Goal: Information Seeking & Learning: Find contact information

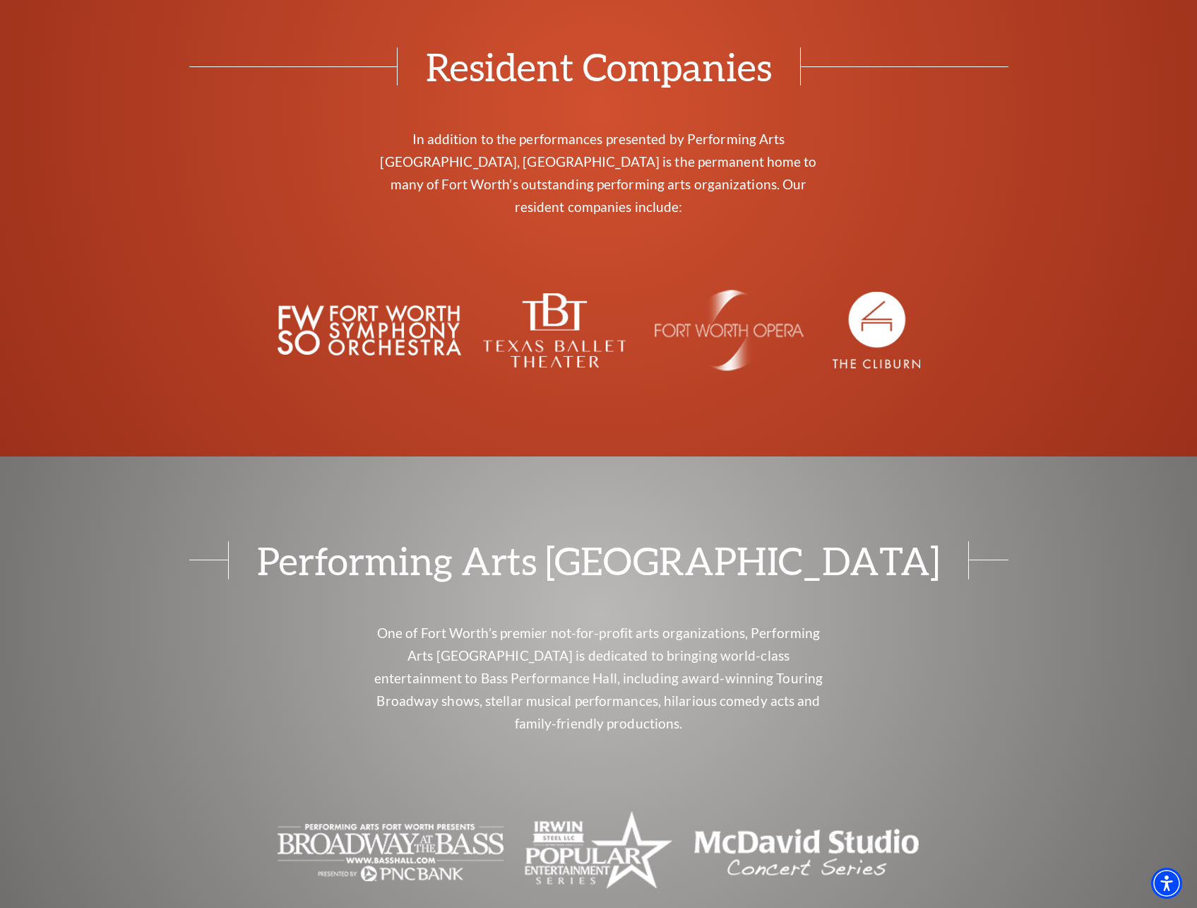
scroll to position [4567, 0]
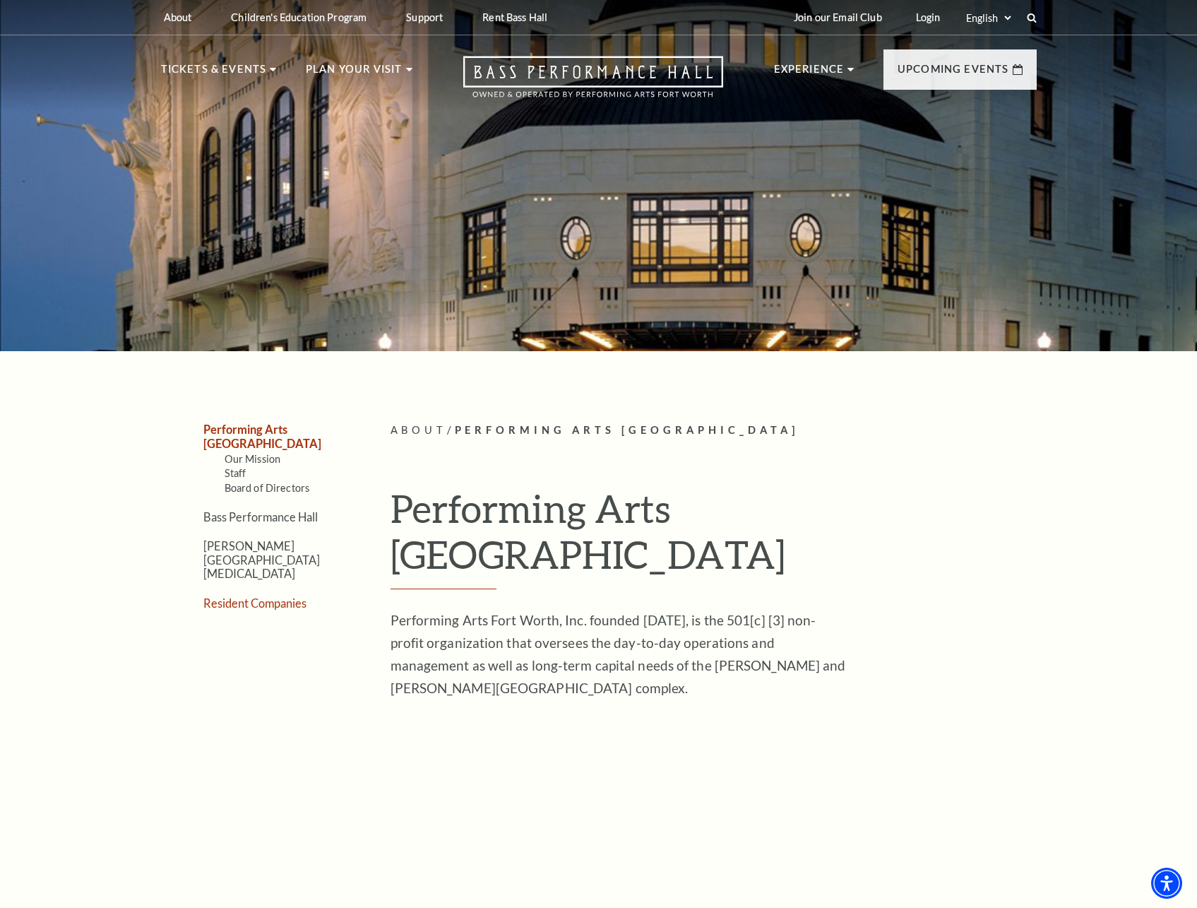
click at [261, 596] on link "Resident Companies" at bounding box center [254, 602] width 103 height 13
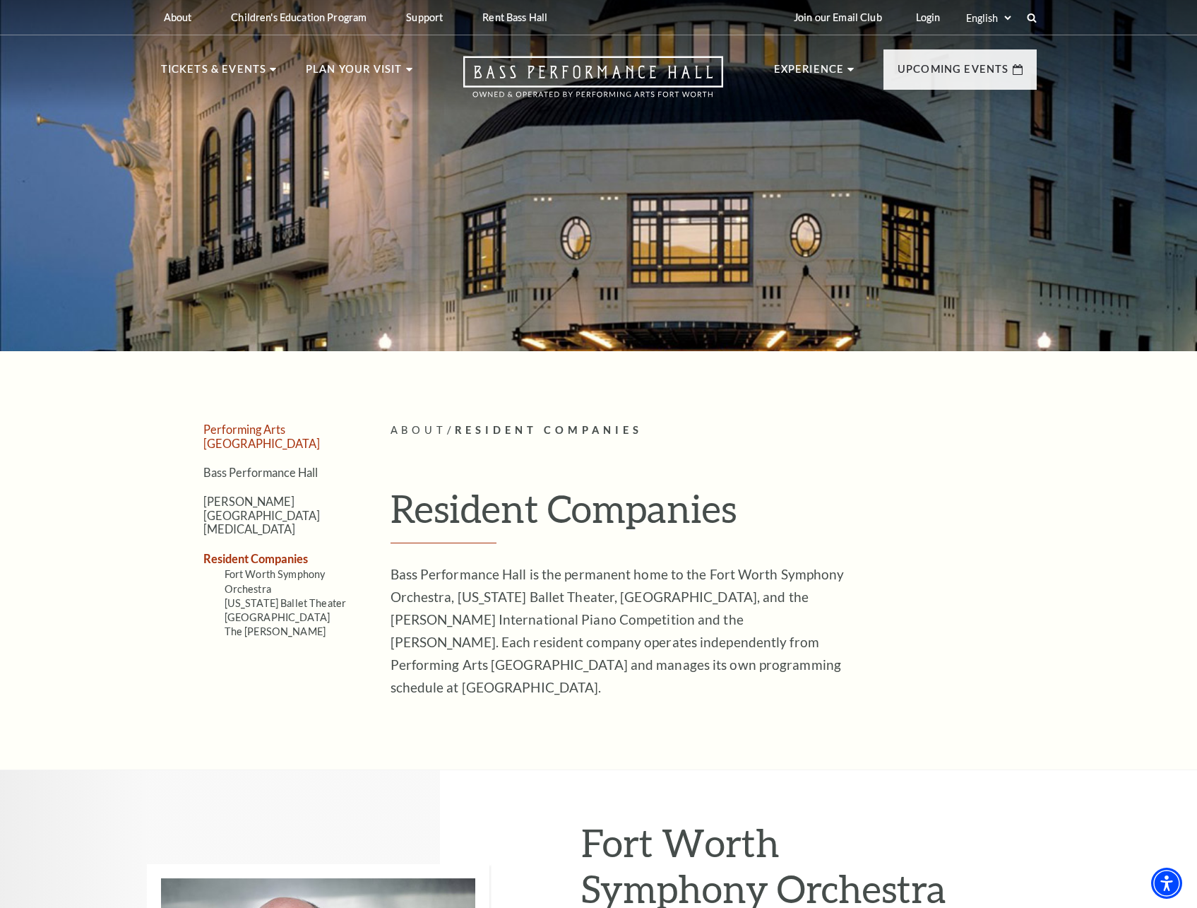
click at [302, 430] on link "Performing Arts [GEOGRAPHIC_DATA]" at bounding box center [261, 435] width 117 height 27
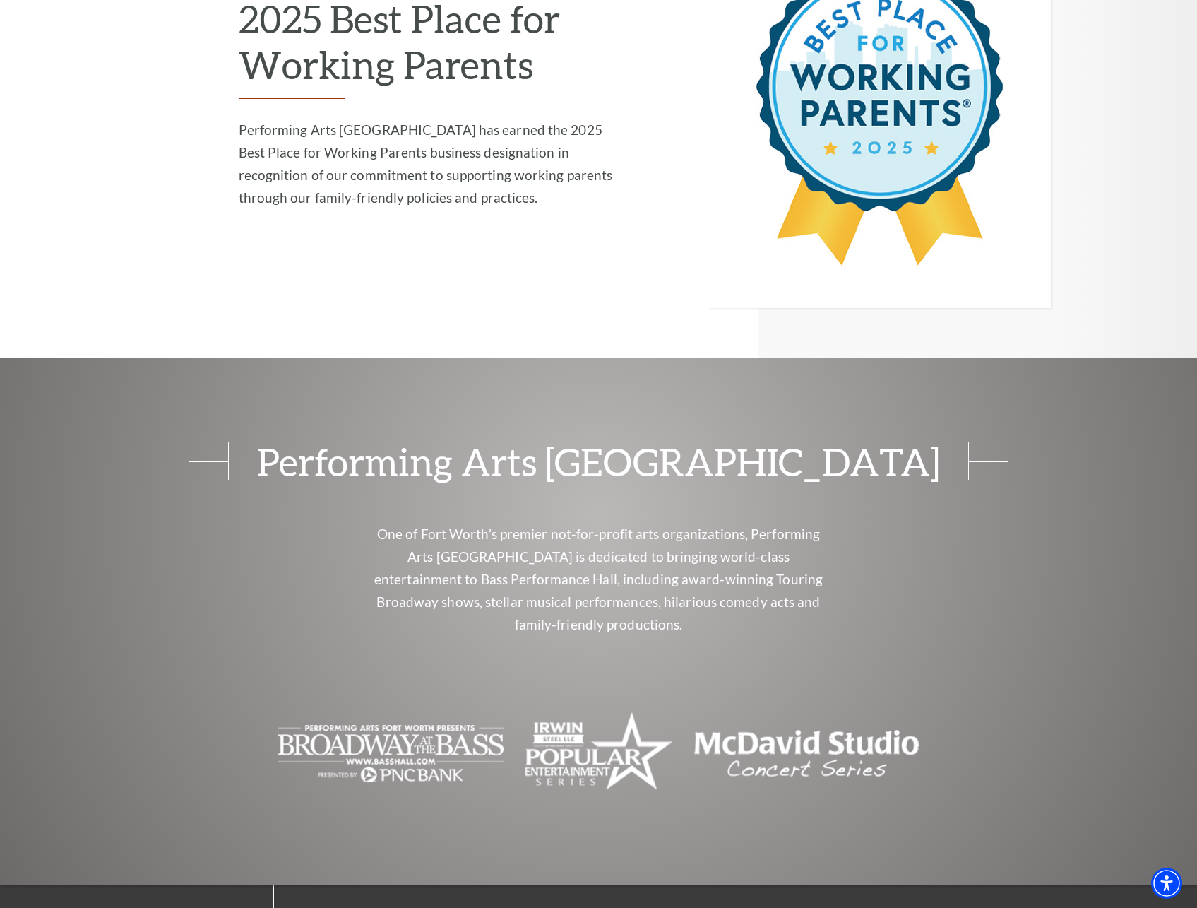
scroll to position [3108, 0]
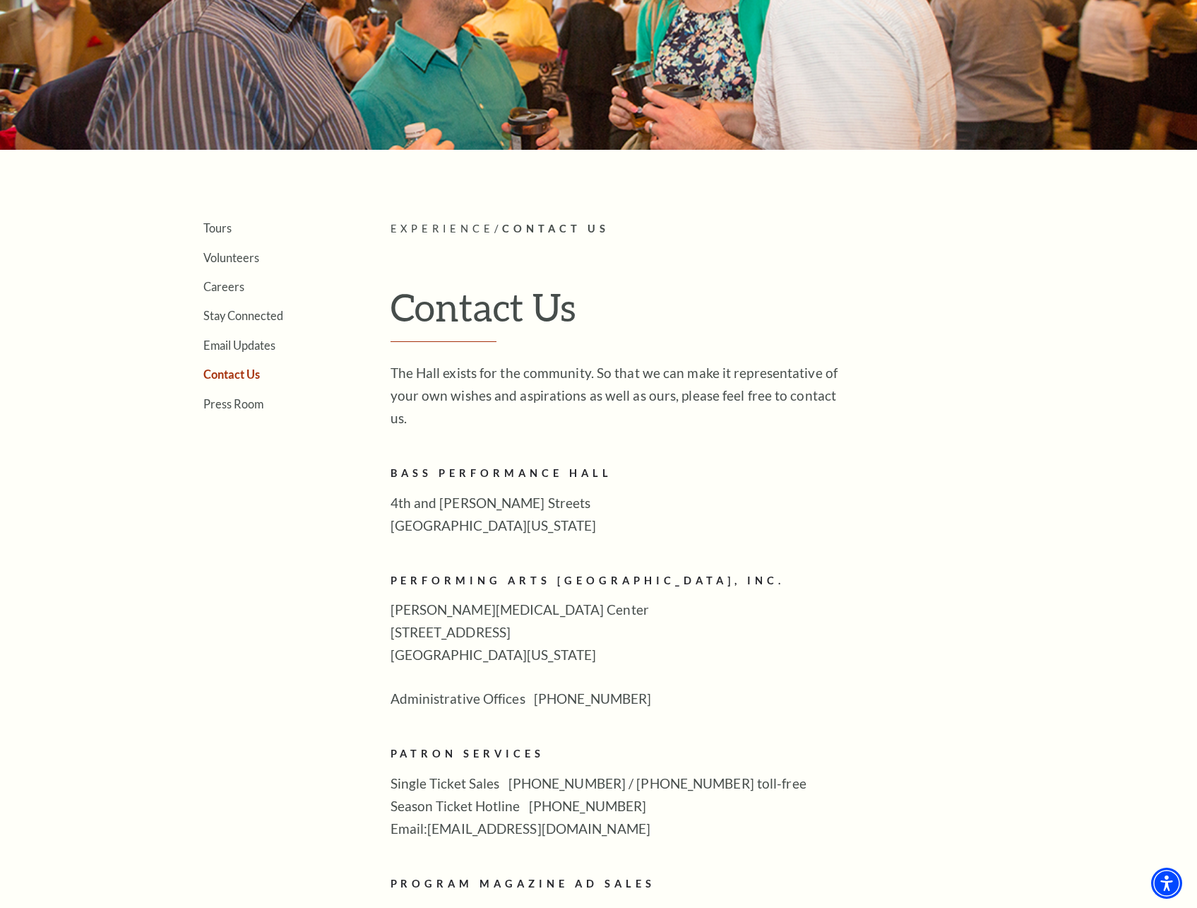
scroll to position [211, 0]
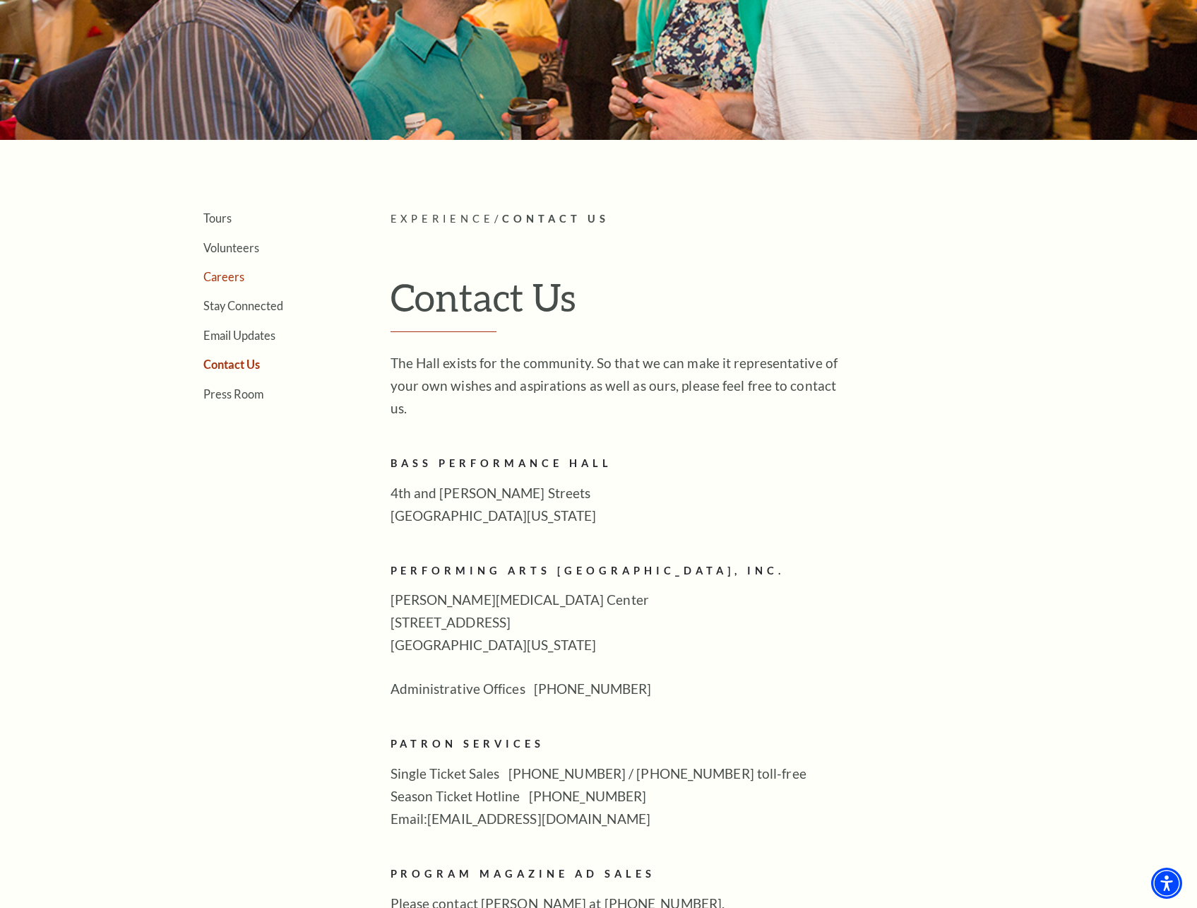
click at [218, 276] on link "Careers" at bounding box center [223, 276] width 41 height 13
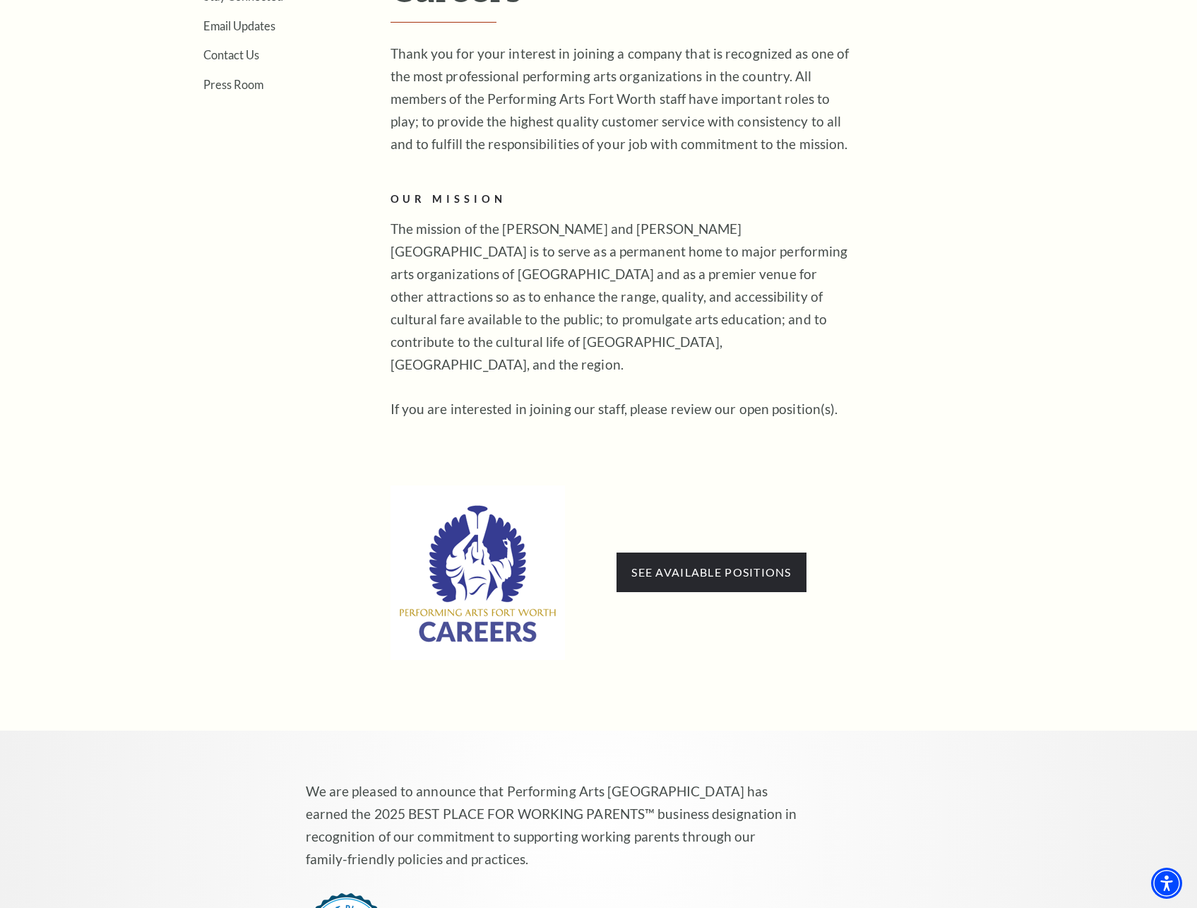
scroll to position [635, 0]
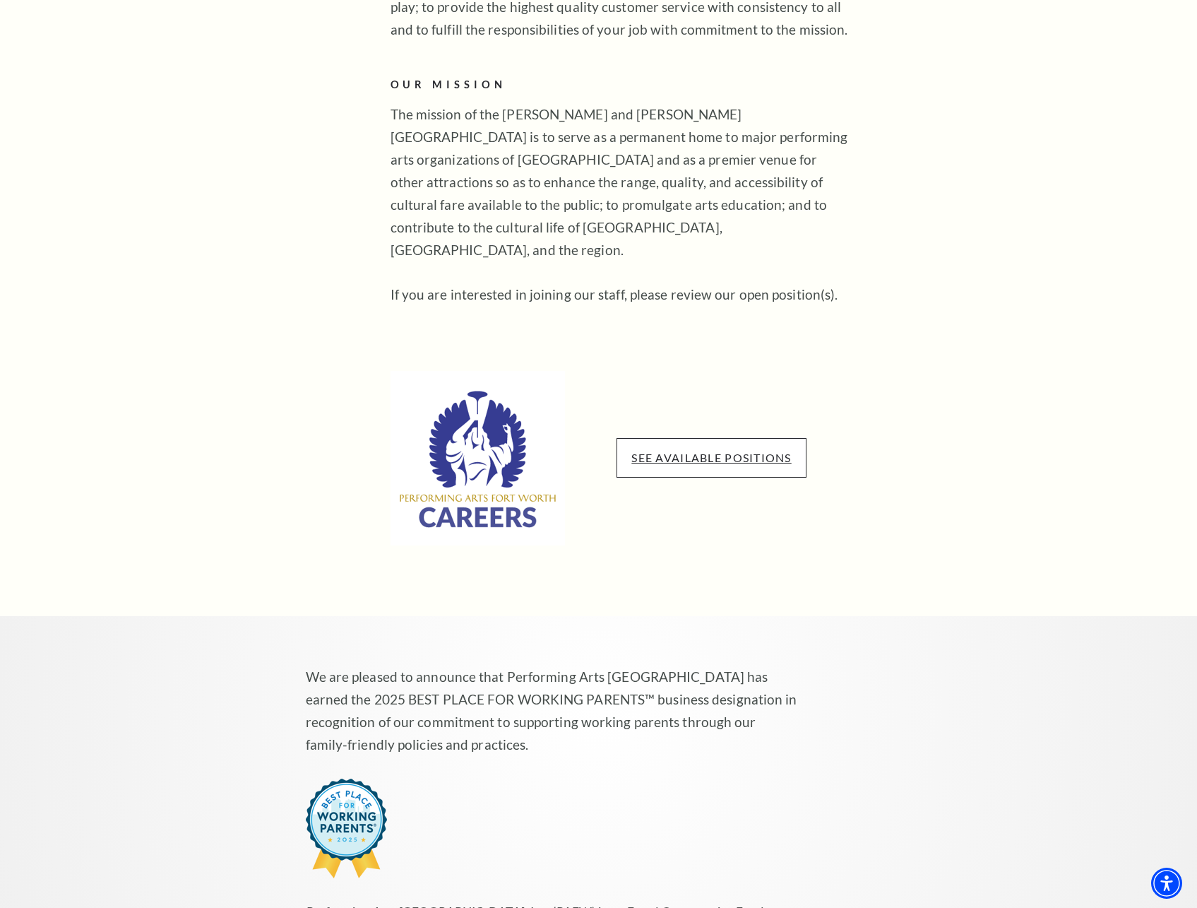
click at [685, 451] on link "See available positions" at bounding box center [712, 457] width 160 height 13
